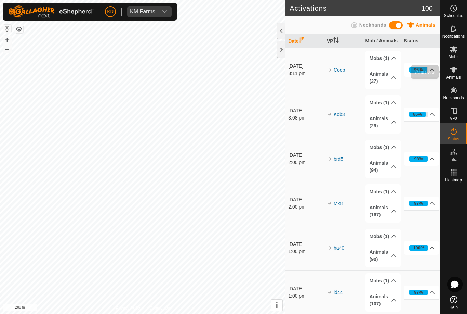
click at [462, 64] on div "Animals" at bounding box center [453, 72] width 27 height 21
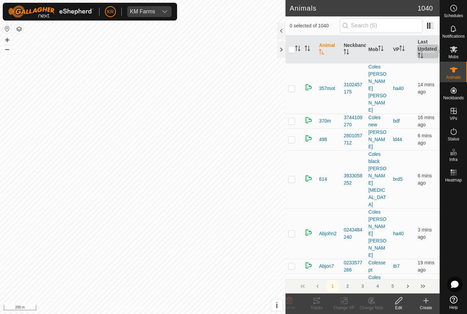
click at [459, 55] on span "Mobs" at bounding box center [454, 57] width 10 height 4
